Goal: Transaction & Acquisition: Purchase product/service

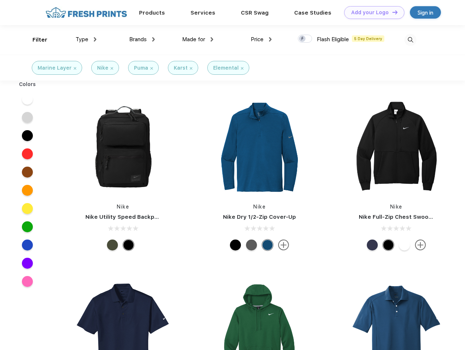
scroll to position [0, 0]
click at [371, 12] on link "Add your Logo Design Tool" at bounding box center [374, 12] width 60 height 13
click at [0, 0] on div "Design Tool" at bounding box center [0, 0] width 0 height 0
click at [391, 12] on link "Add your Logo Design Tool" at bounding box center [374, 12] width 60 height 13
click at [35, 40] on div "Filter" at bounding box center [39, 40] width 15 height 8
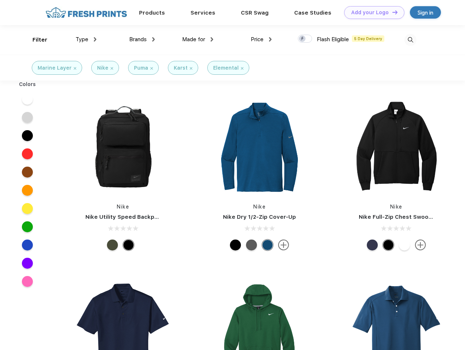
click at [86, 39] on span "Type" at bounding box center [81, 39] width 13 height 7
click at [142, 39] on span "Brands" at bounding box center [138, 39] width 18 height 7
click at [198, 39] on span "Made for" at bounding box center [193, 39] width 23 height 7
click at [261, 39] on span "Price" at bounding box center [257, 39] width 13 height 7
click at [305, 39] on div at bounding box center [305, 39] width 14 height 8
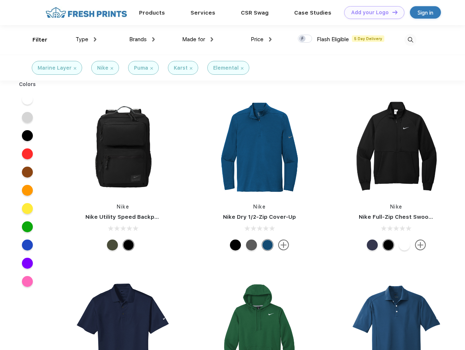
click at [302, 39] on input "checkbox" at bounding box center [300, 36] width 5 height 5
click at [410, 40] on img at bounding box center [410, 40] width 12 height 12
